Goal: Information Seeking & Learning: Learn about a topic

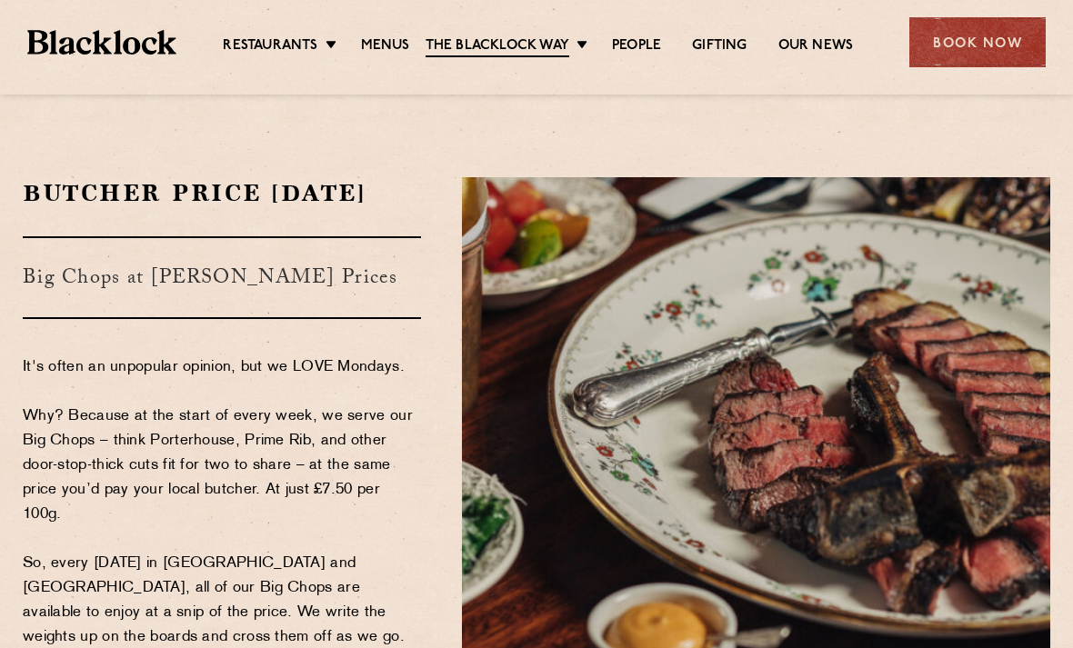
click at [400, 39] on link "Menus" at bounding box center [385, 46] width 49 height 18
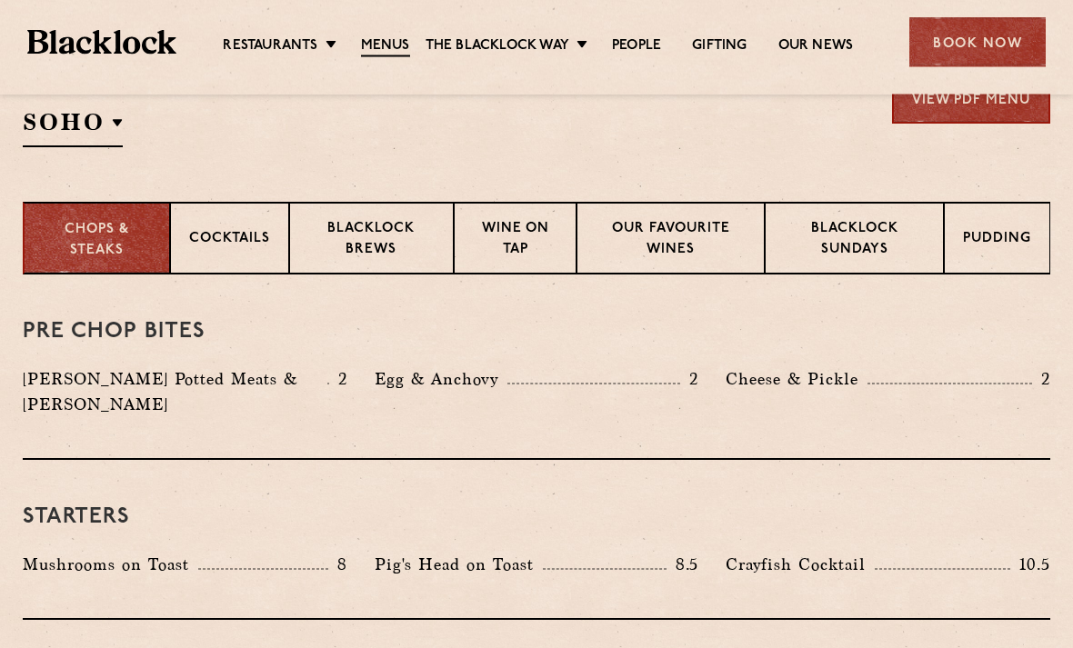
scroll to position [640, 0]
click at [991, 238] on p "Pudding" at bounding box center [997, 240] width 68 height 23
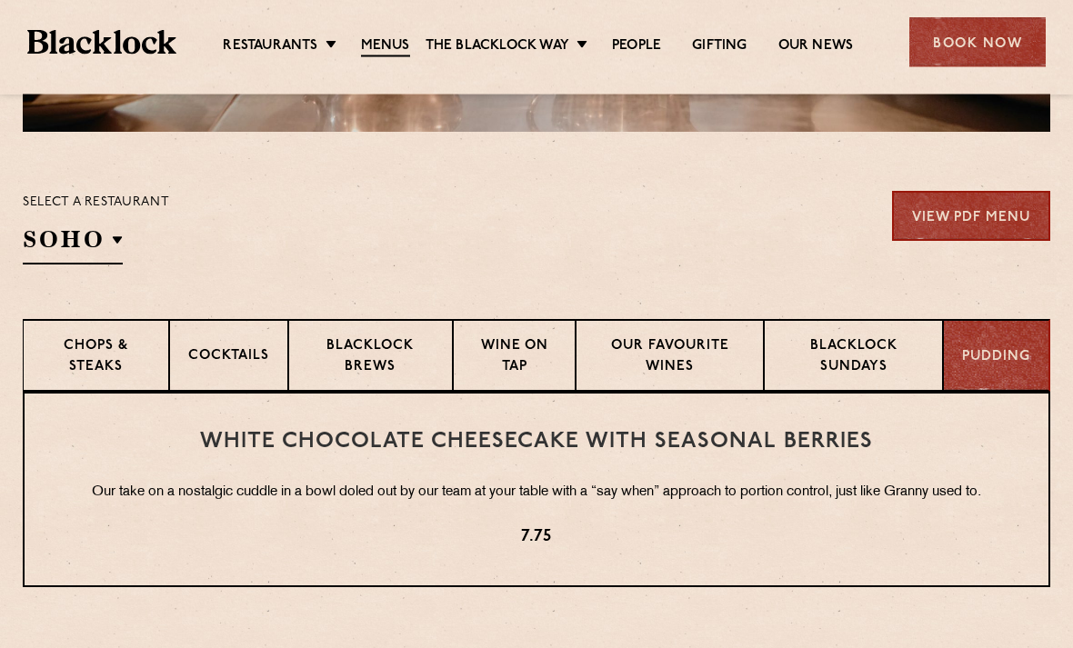
scroll to position [523, 0]
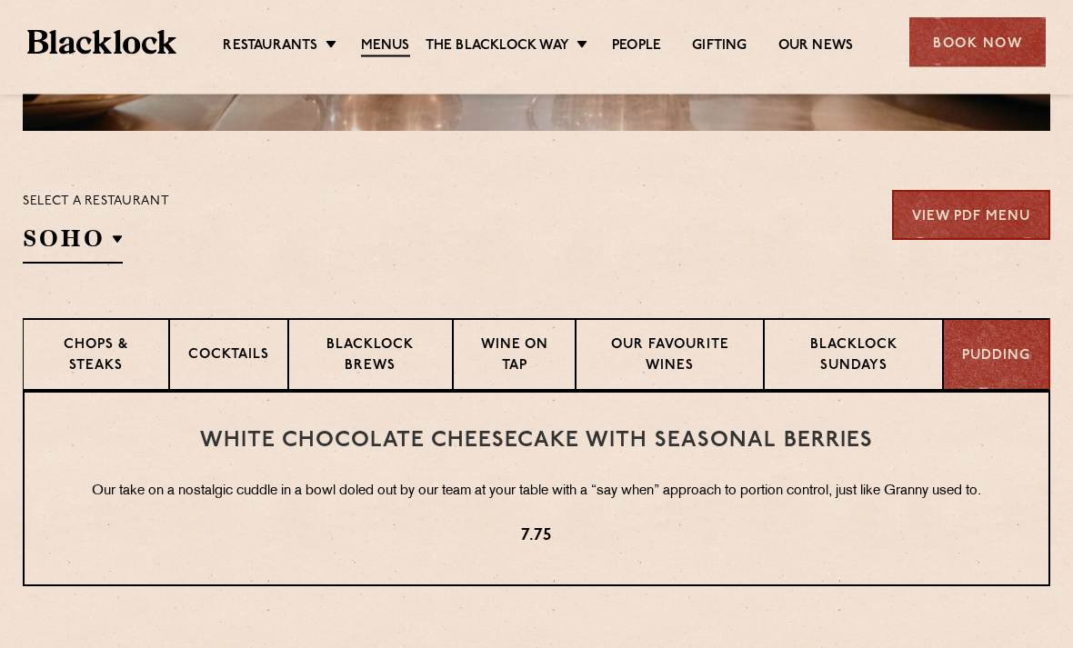
click at [964, 215] on link "View PDF Menu" at bounding box center [971, 216] width 158 height 50
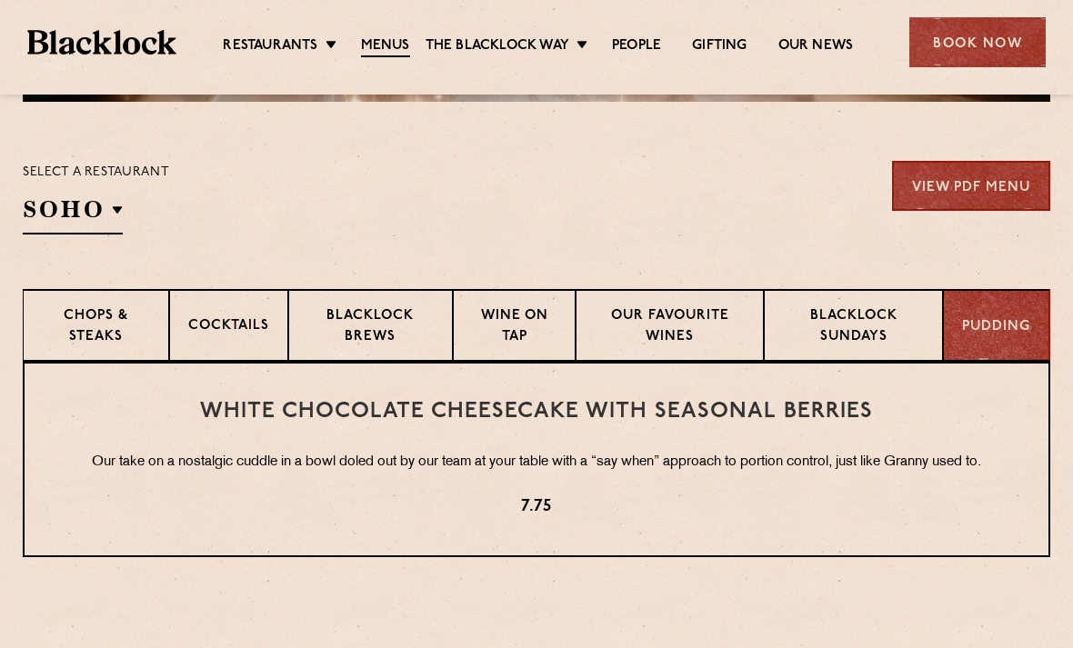
click at [518, 325] on p "Wine on Tap" at bounding box center [514, 327] width 85 height 43
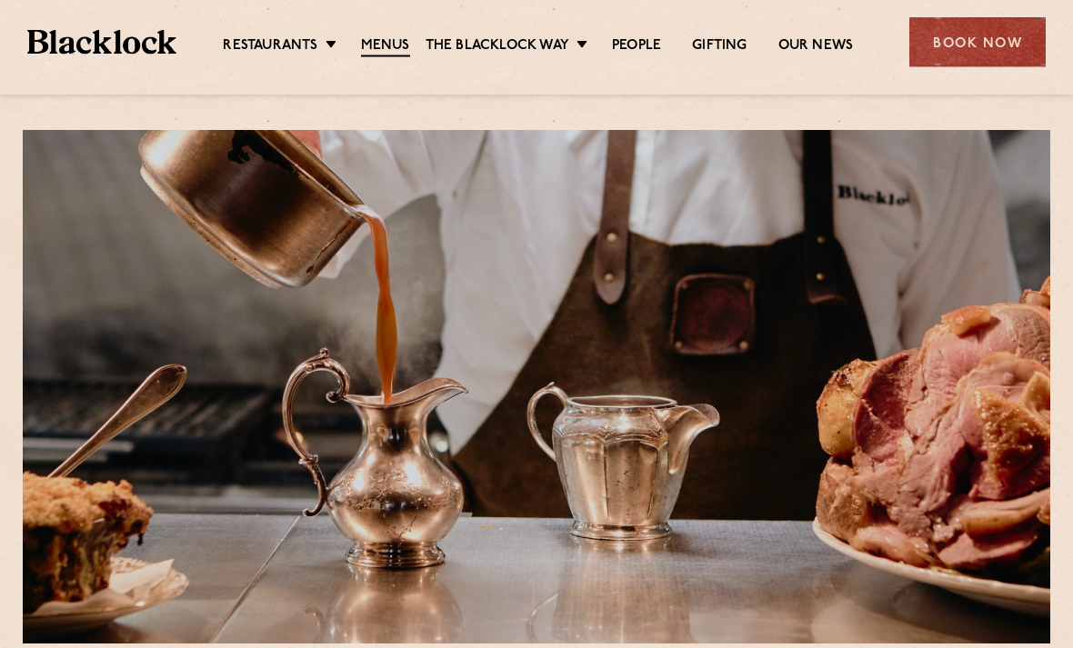
scroll to position [0, 0]
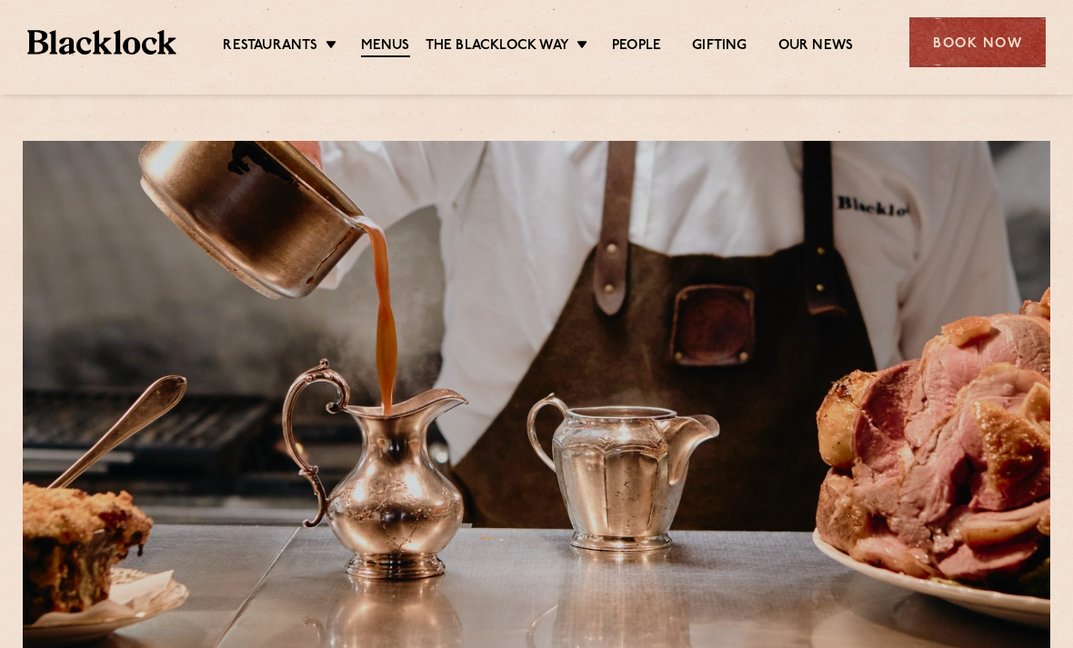
click at [380, 46] on link "Menus" at bounding box center [385, 47] width 49 height 20
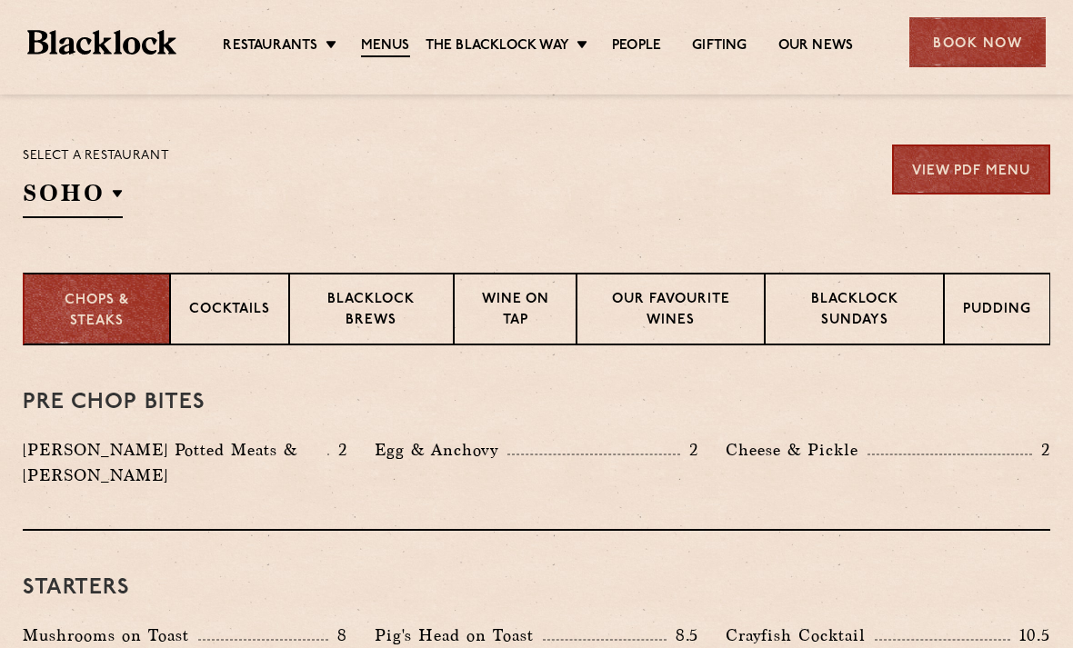
scroll to position [568, 0]
click at [685, 311] on p "Our favourite wines" at bounding box center [670, 311] width 150 height 43
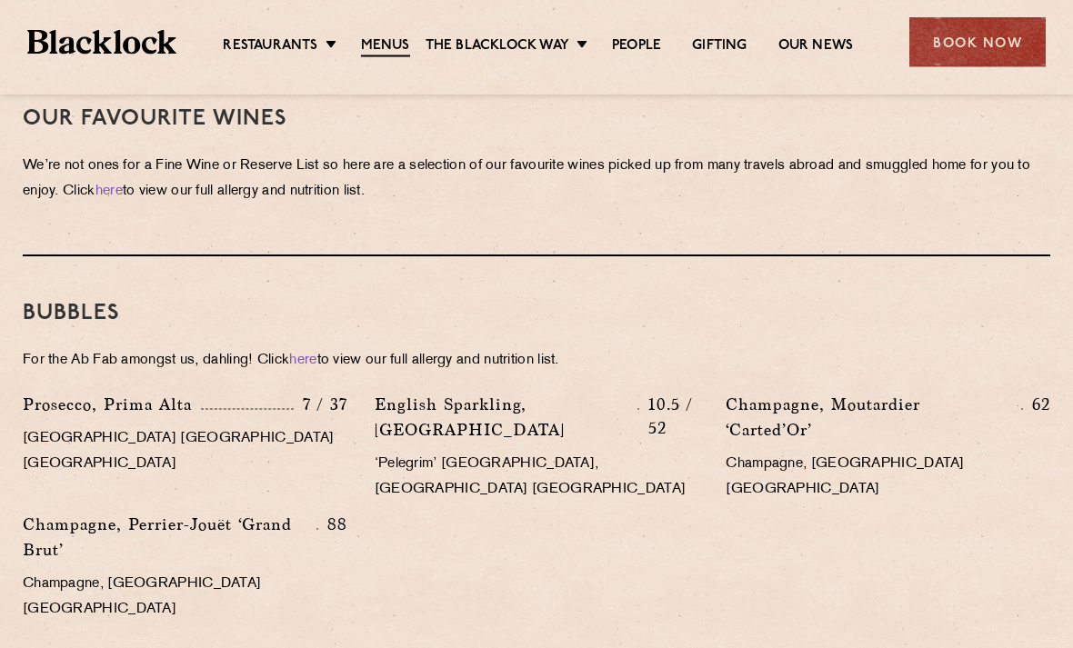
scroll to position [839, 0]
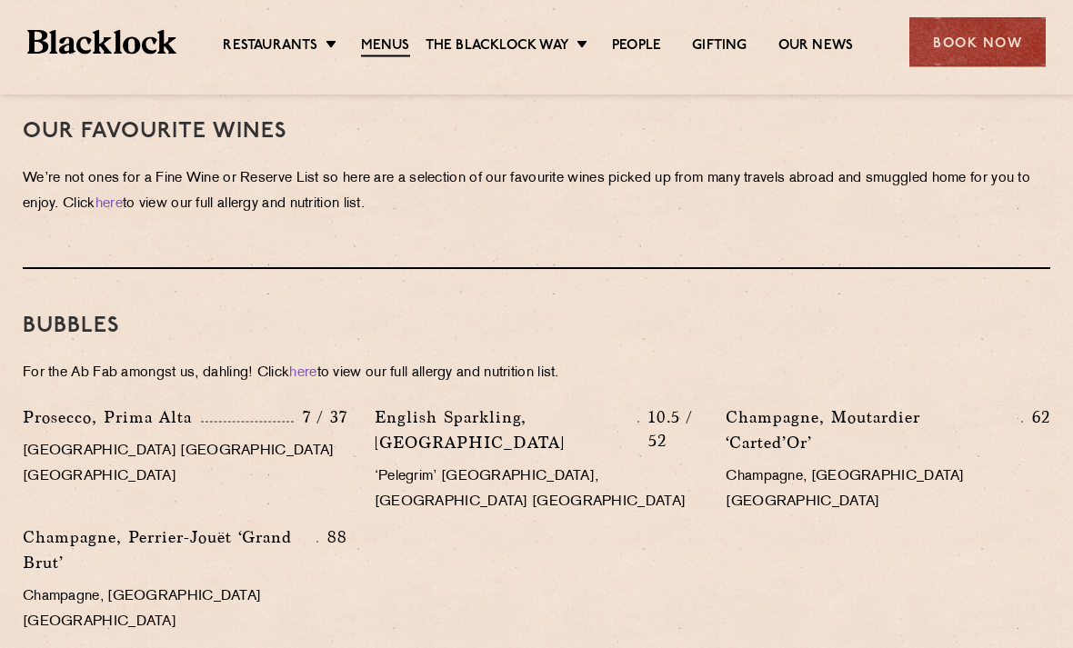
click at [389, 40] on link "Menus" at bounding box center [385, 47] width 49 height 20
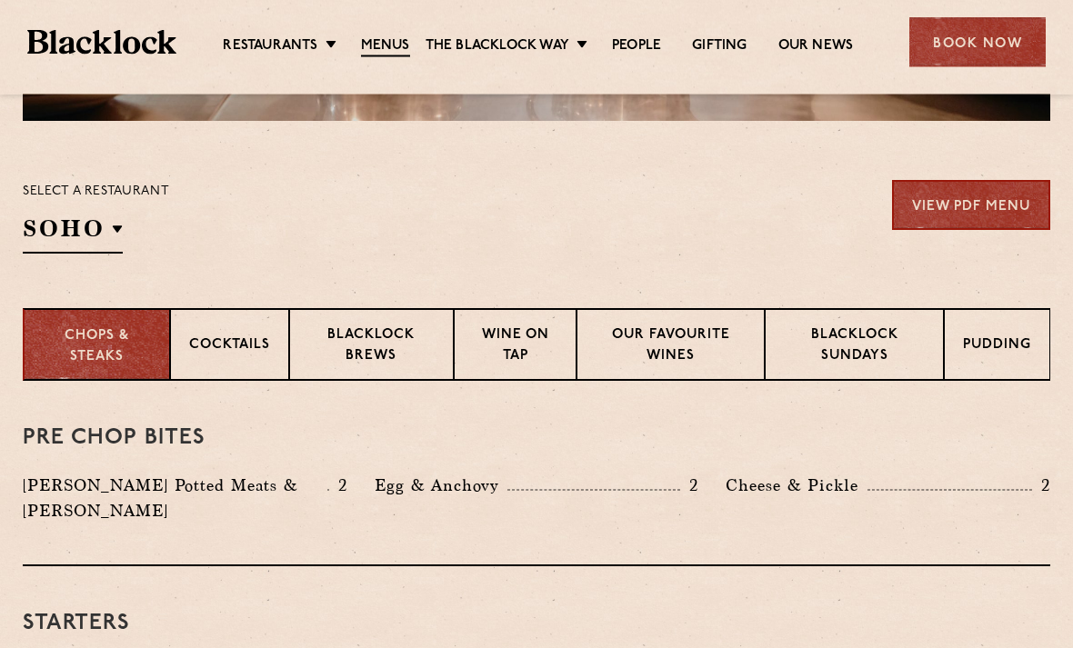
scroll to position [537, 0]
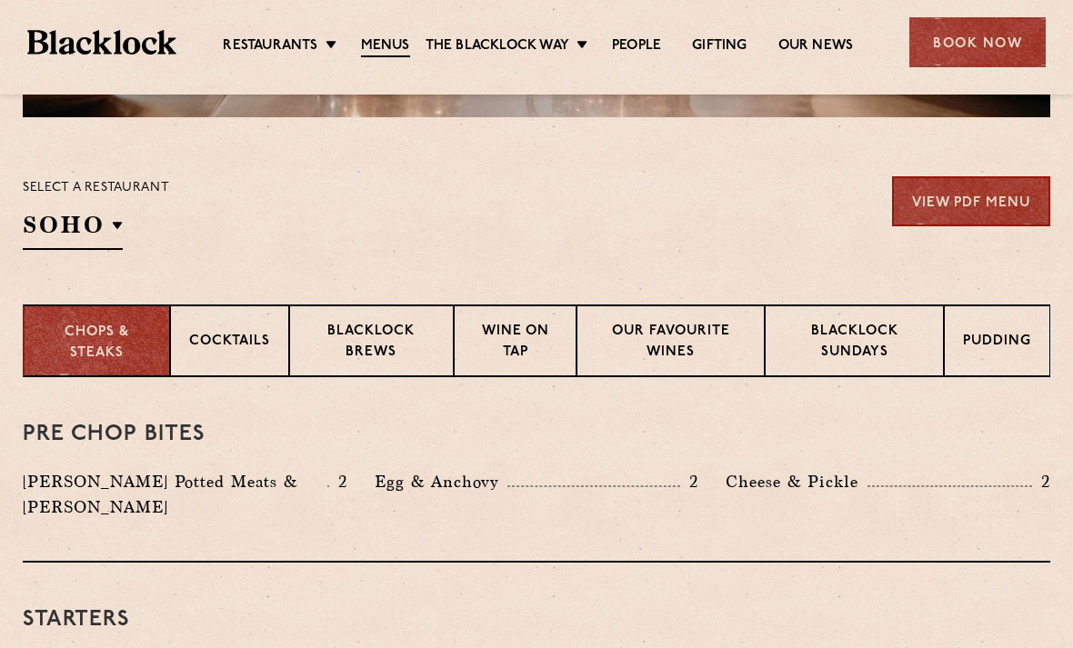
click at [244, 339] on p "Cocktails" at bounding box center [229, 343] width 81 height 23
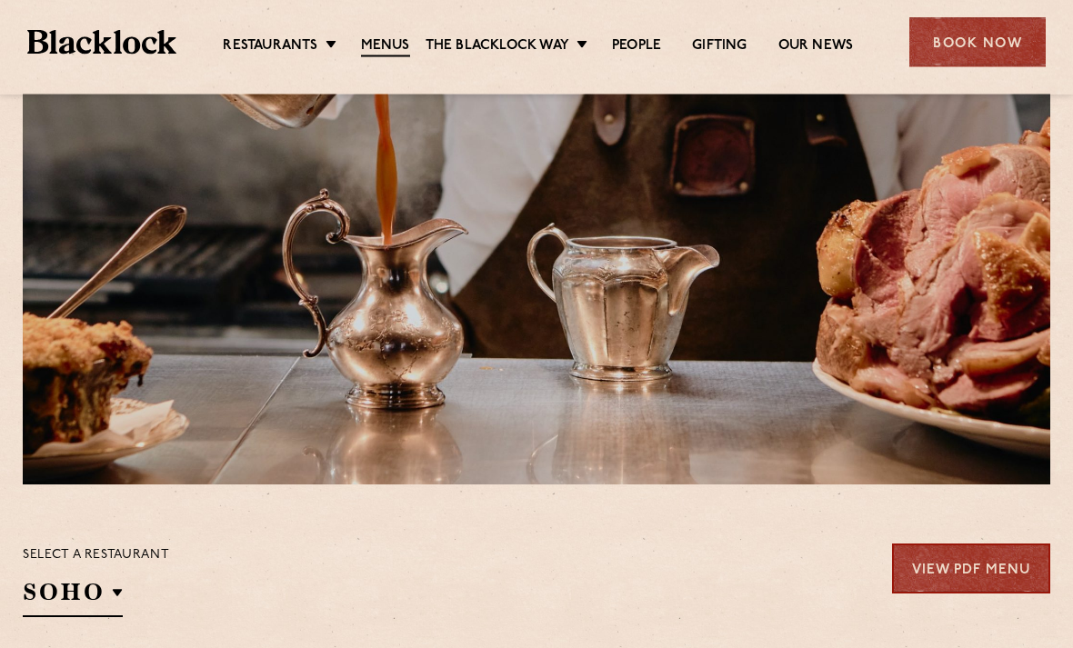
scroll to position [0, 0]
